Goal: Entertainment & Leisure: Consume media (video, audio)

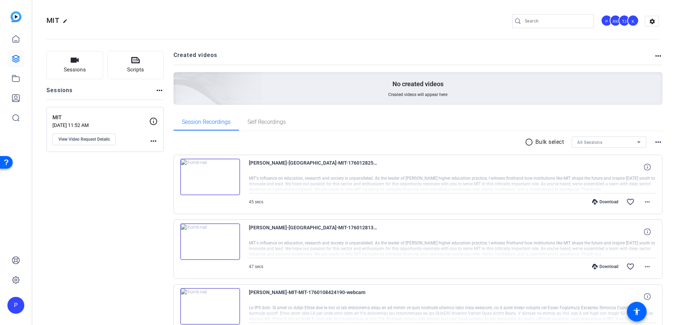
click at [209, 239] on img at bounding box center [210, 242] width 60 height 37
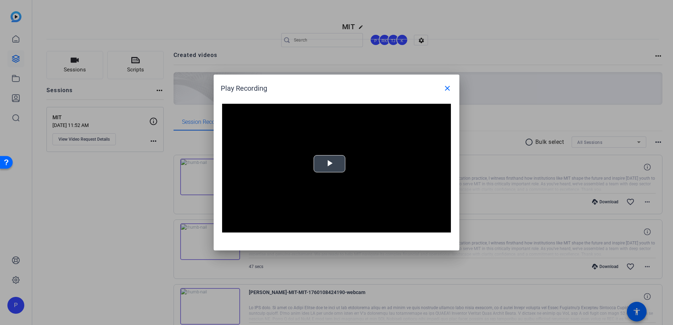
click at [330, 164] on span "Video Player" at bounding box center [330, 164] width 0 height 0
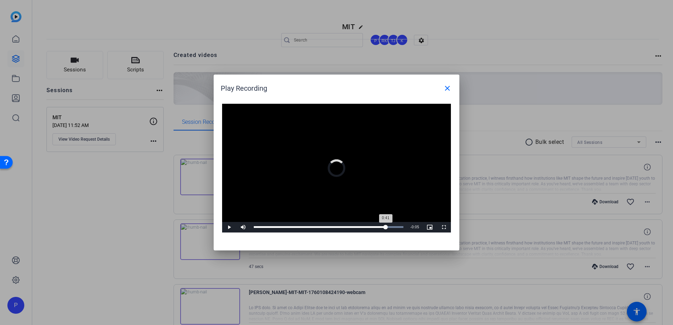
click at [386, 228] on div "Loaded : 100.00% 0:41 0:41" at bounding box center [329, 227] width 150 height 2
click at [449, 89] on mat-icon "close" at bounding box center [447, 88] width 8 height 8
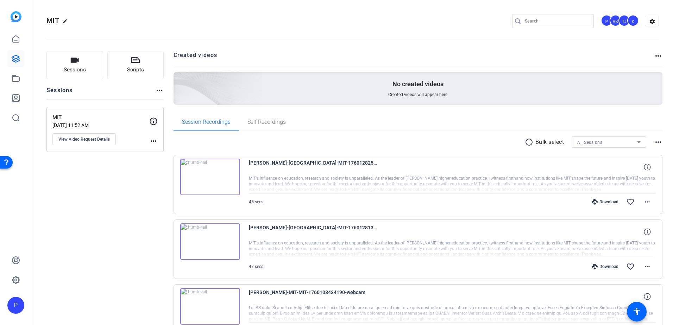
click at [211, 177] on img at bounding box center [210, 177] width 60 height 37
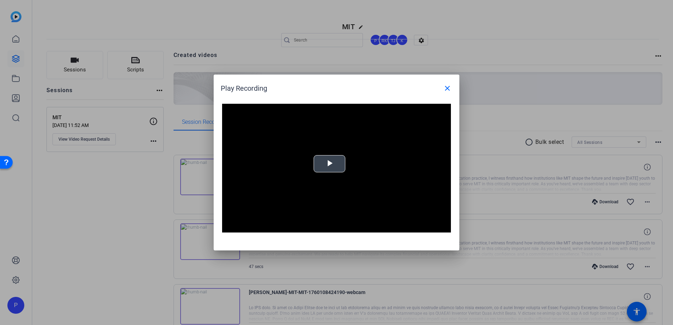
click at [330, 164] on span "Video Player" at bounding box center [330, 164] width 0 height 0
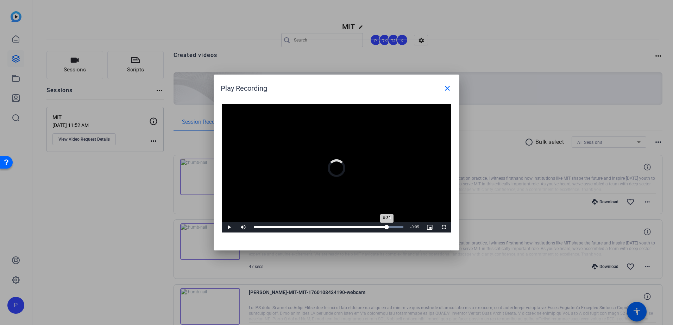
click at [387, 227] on div "Loaded : 100.00% 0:40 0:32" at bounding box center [329, 227] width 150 height 2
click at [446, 89] on mat-icon "close" at bounding box center [447, 88] width 8 height 8
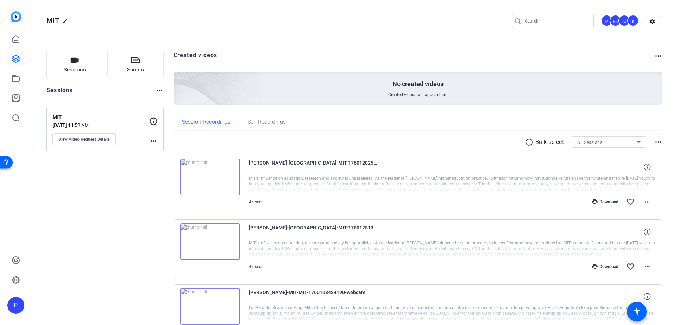
click at [211, 239] on img at bounding box center [210, 242] width 60 height 37
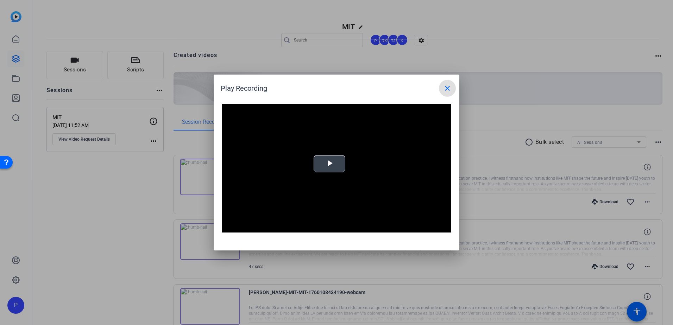
click at [330, 164] on span "Video Player" at bounding box center [330, 164] width 0 height 0
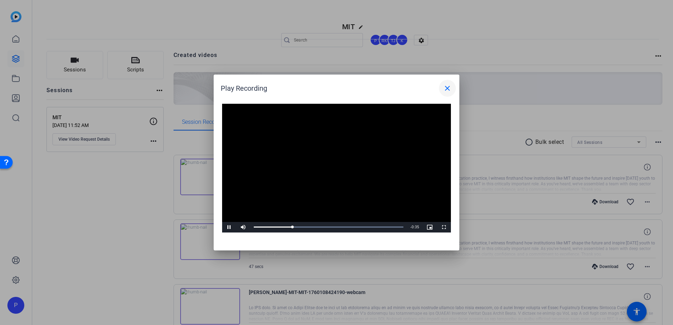
click at [447, 88] on mat-icon "close" at bounding box center [447, 88] width 8 height 8
